Goal: Task Accomplishment & Management: Use online tool/utility

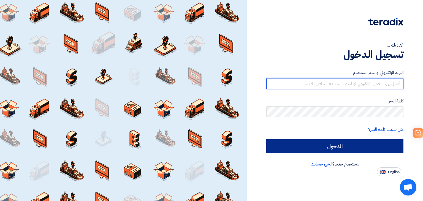
type input "[EMAIL_ADDRESS][DOMAIN_NAME]"
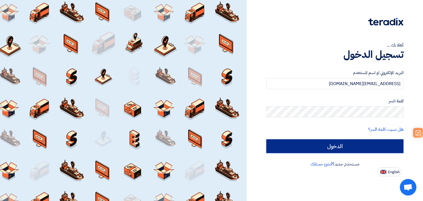
click at [335, 143] on input "الدخول" at bounding box center [334, 146] width 137 height 14
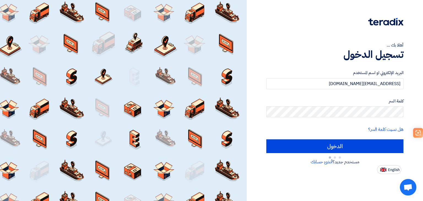
type input "Sign in"
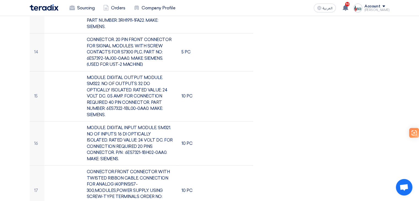
scroll to position [689, 0]
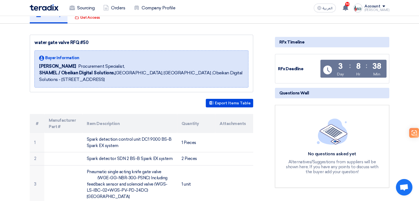
scroll to position [55, 0]
